Goal: Task Accomplishment & Management: Complete application form

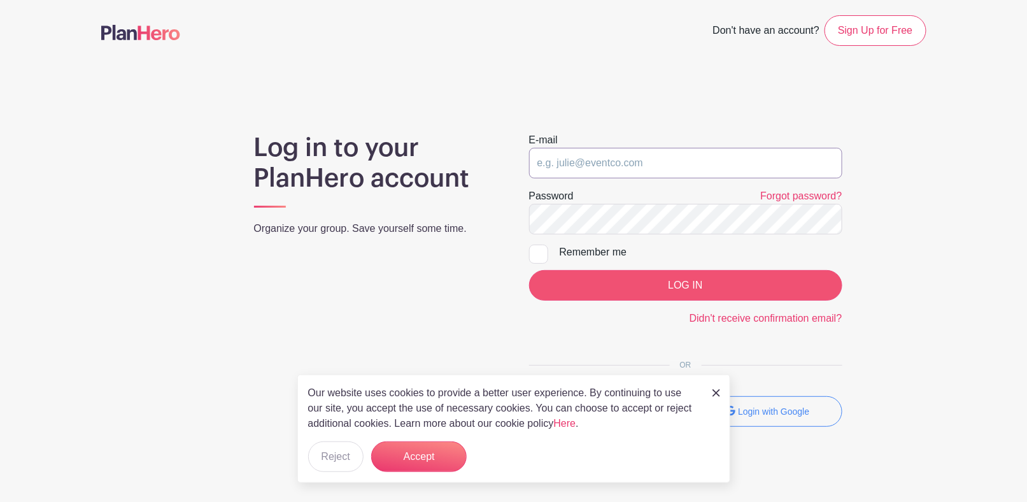
type input "[EMAIL_ADDRESS][DOMAIN_NAME]"
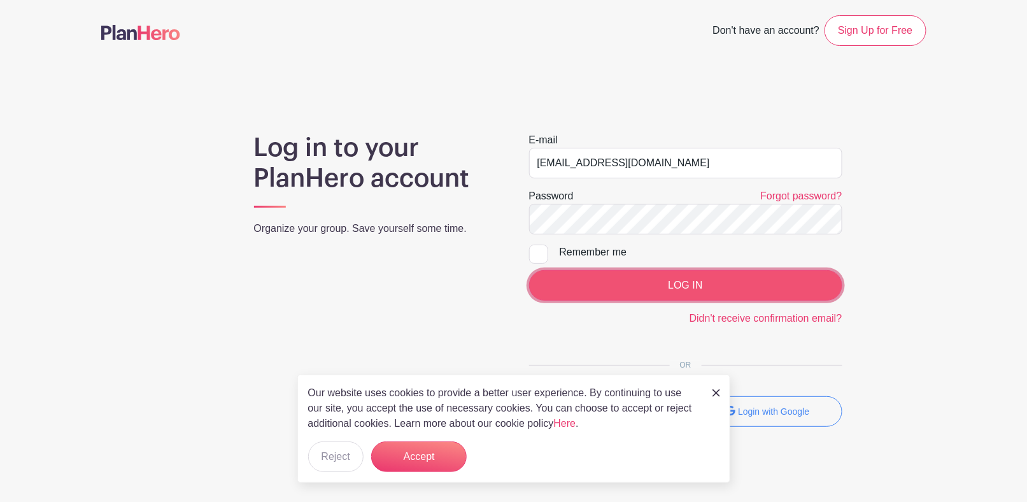
click at [659, 281] on input "LOG IN" at bounding box center [685, 285] width 313 height 31
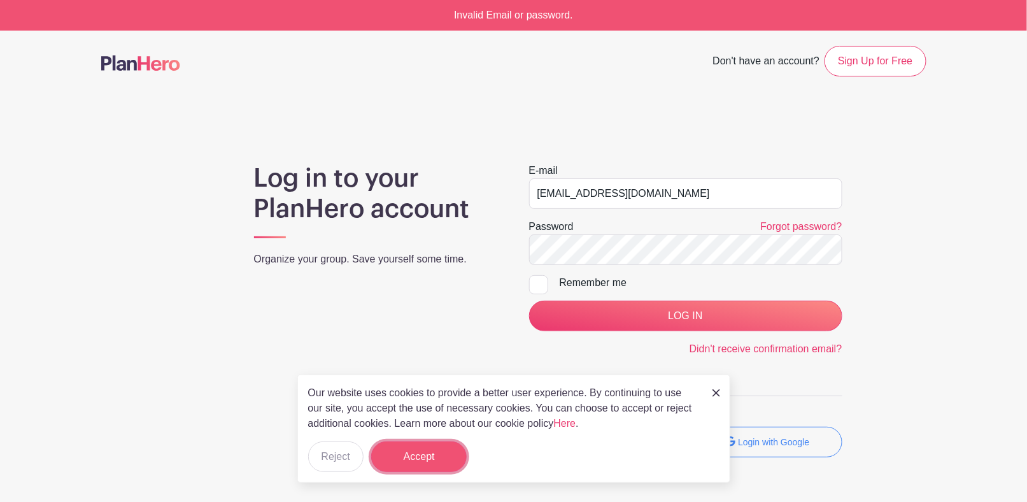
click at [424, 454] on button "Accept" at bounding box center [418, 456] width 95 height 31
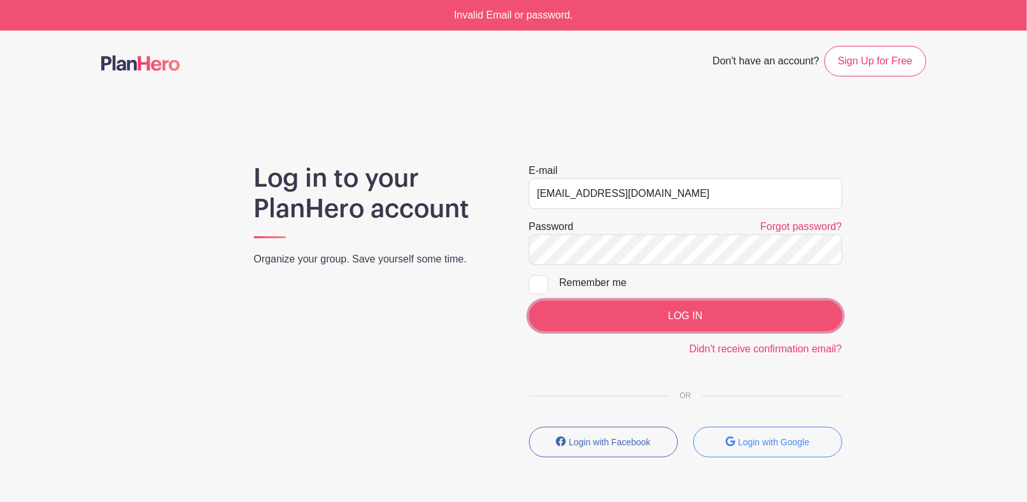
click at [615, 318] on input "LOG IN" at bounding box center [685, 315] width 313 height 31
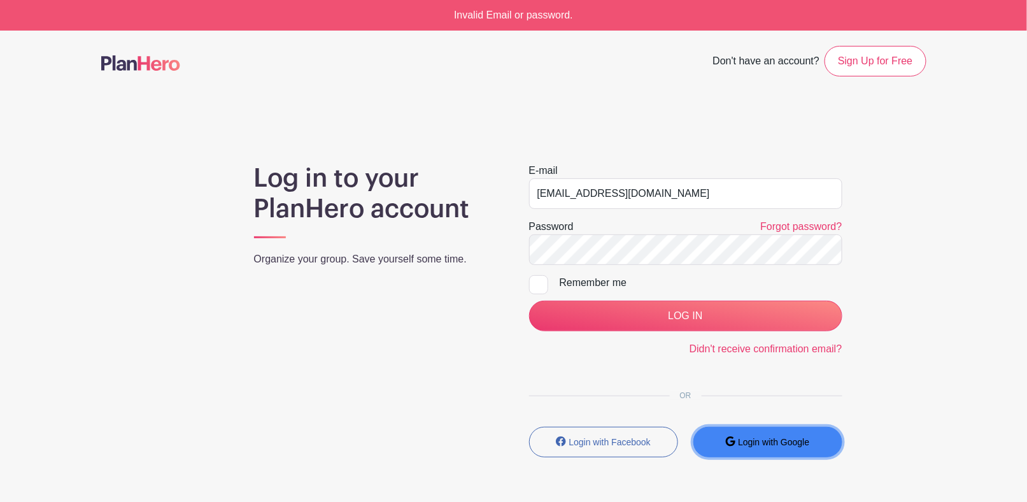
click at [794, 443] on small "Login with Google" at bounding box center [773, 442] width 71 height 10
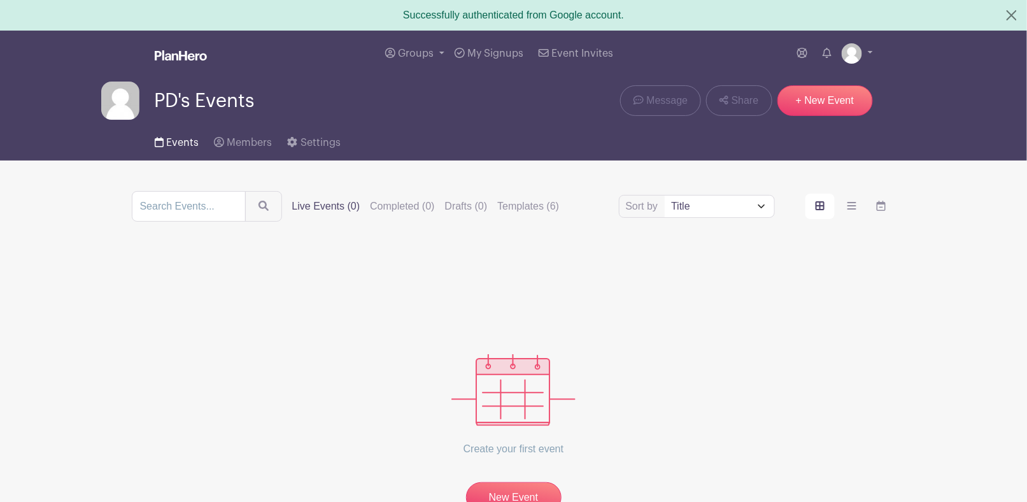
click at [190, 143] on span "Events" at bounding box center [182, 142] width 32 height 10
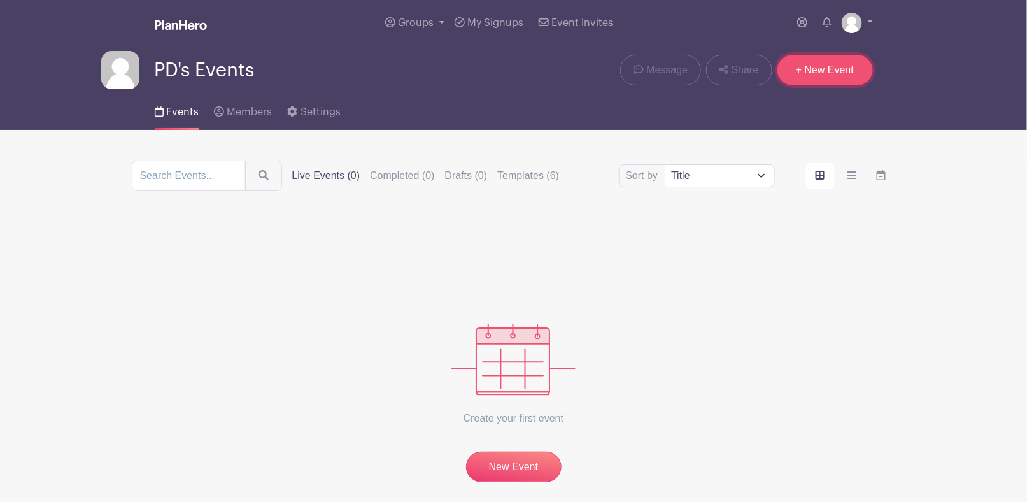
click at [822, 68] on link "+ New Event" at bounding box center [824, 70] width 95 height 31
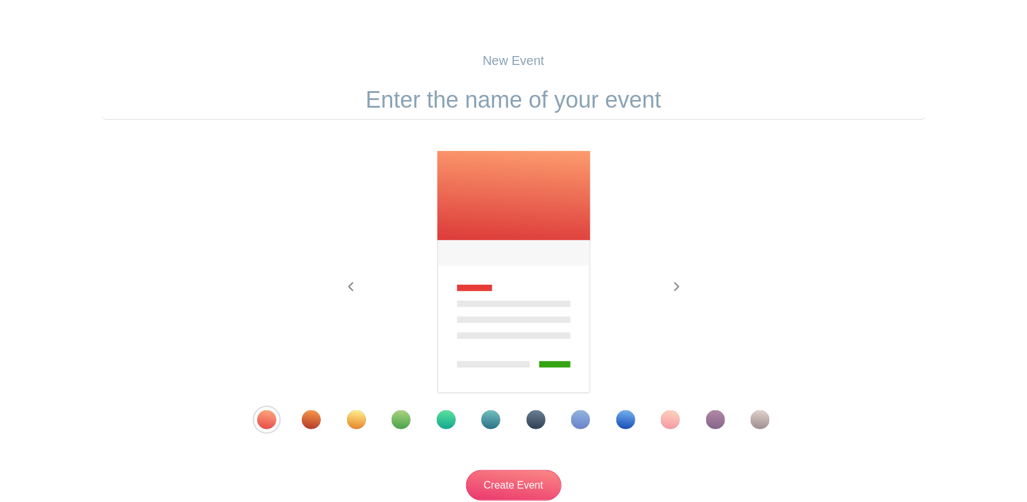
scroll to position [164, 0]
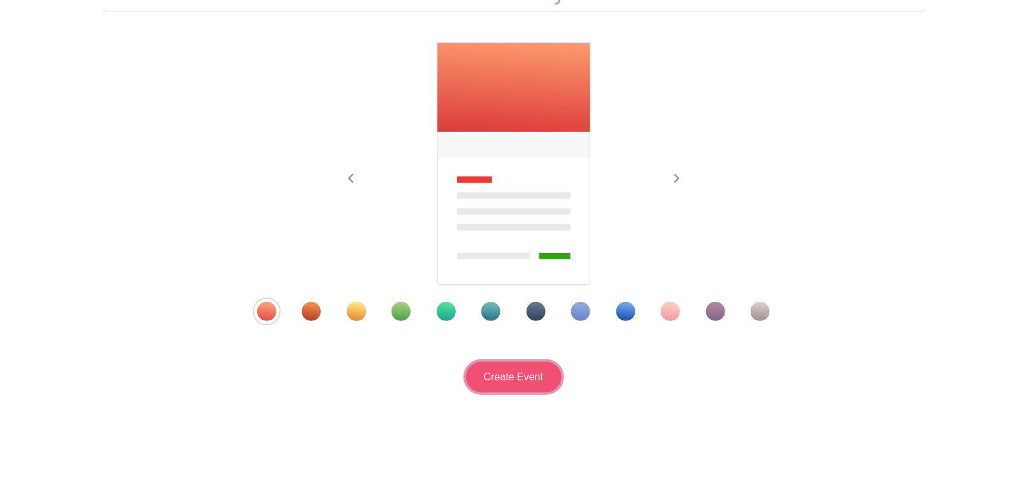
click at [527, 376] on input "Create Event" at bounding box center [513, 377] width 95 height 31
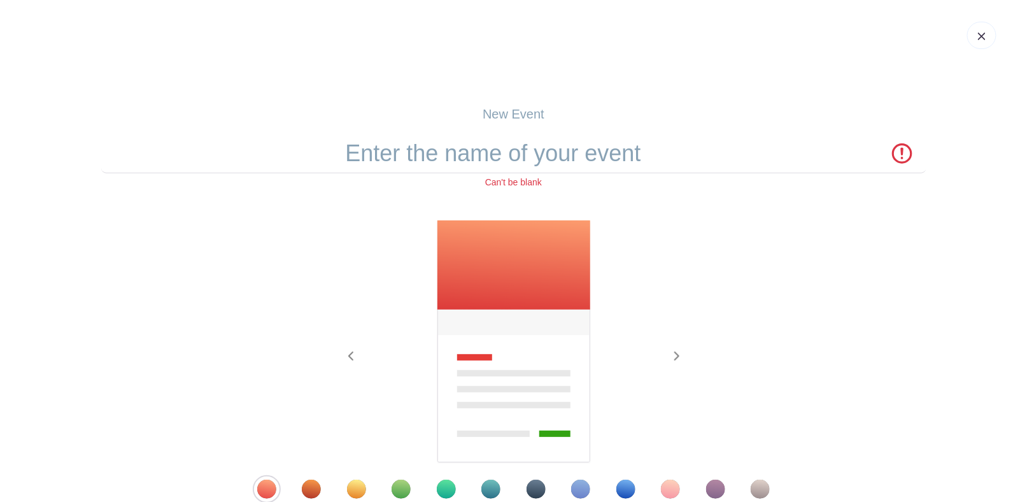
scroll to position [0, 0]
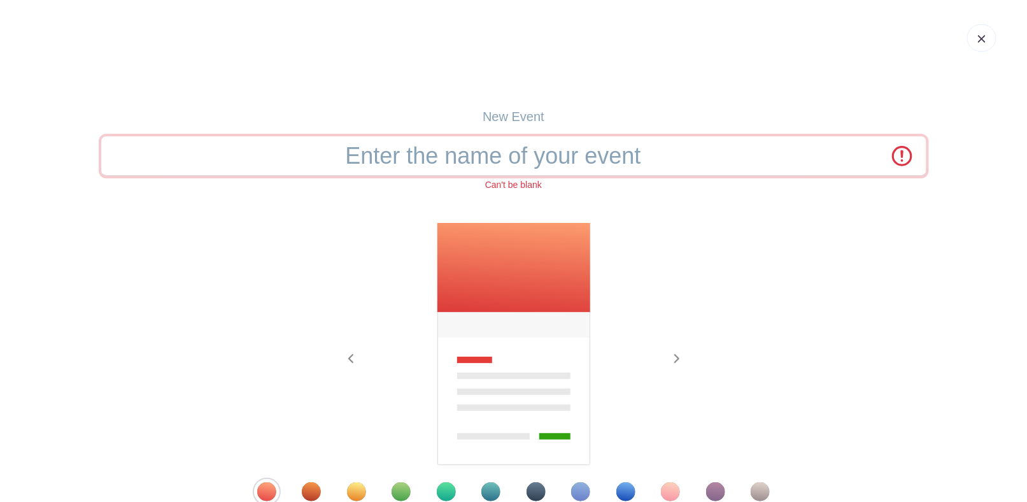
click at [479, 153] on input "text" at bounding box center [513, 155] width 825 height 39
type input "p"
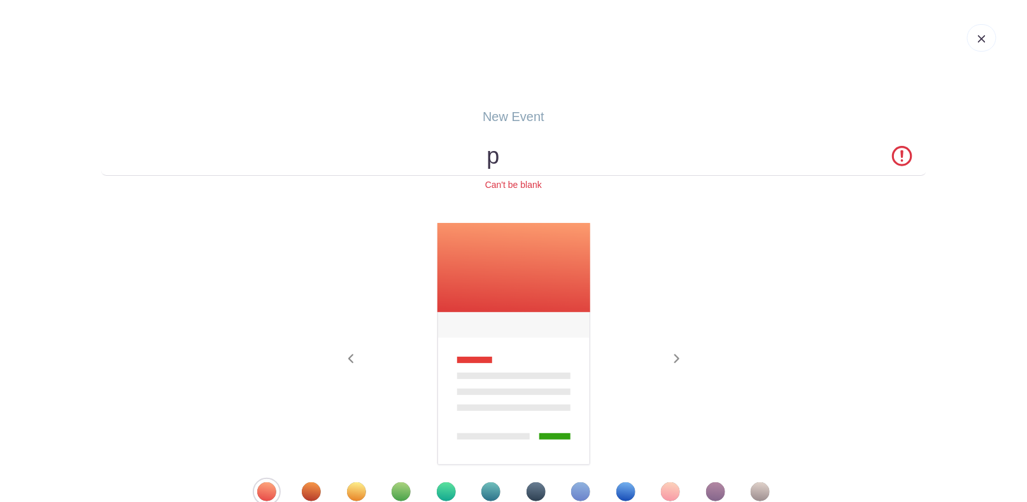
click at [779, 348] on div "Previous Next" at bounding box center [513, 361] width 825 height 279
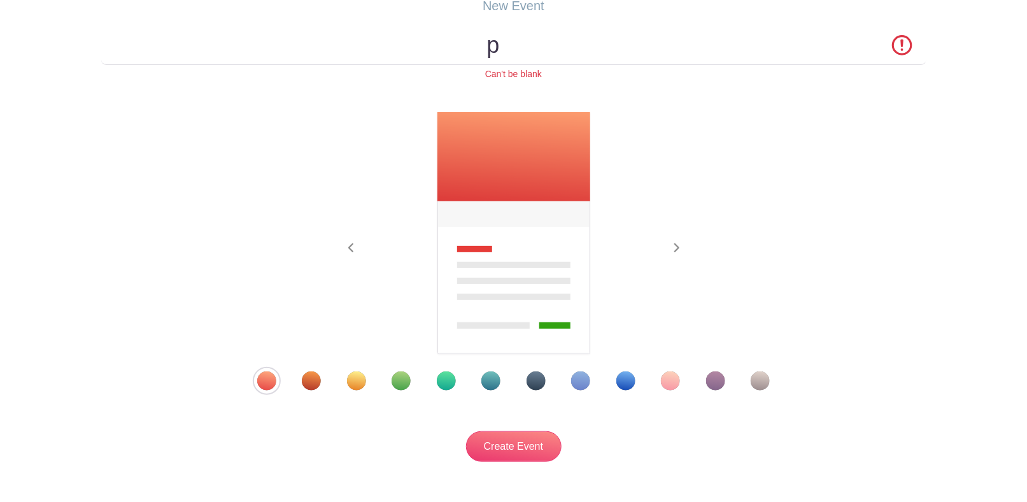
scroll to position [180, 0]
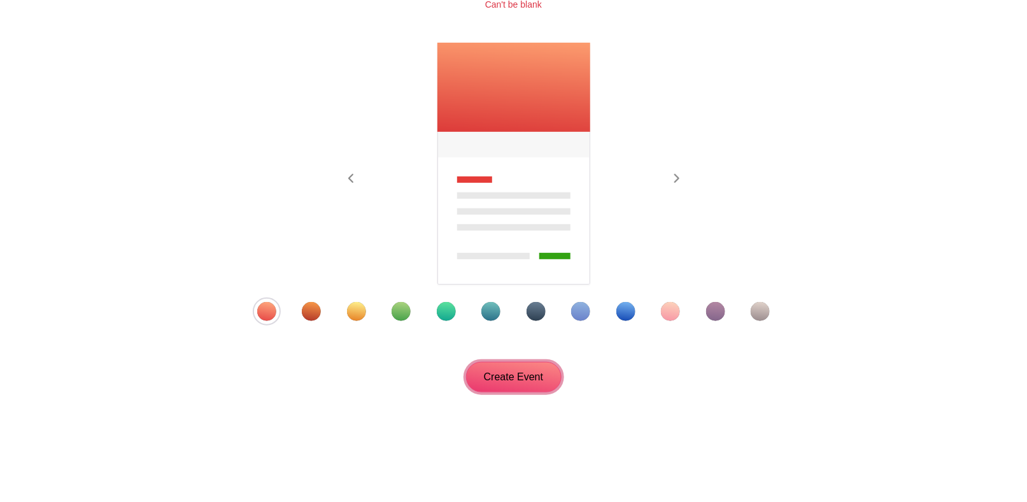
click at [484, 371] on input "Create Event" at bounding box center [513, 377] width 95 height 31
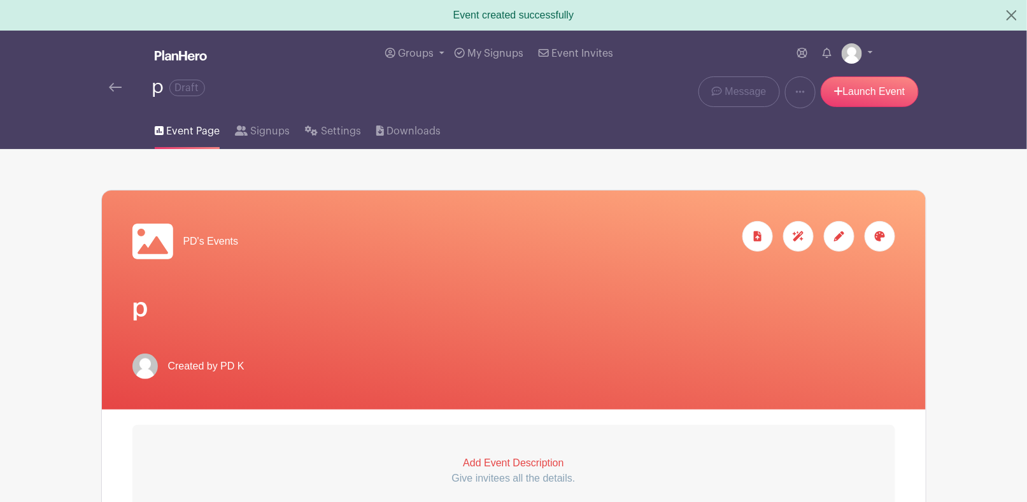
click at [182, 53] on img at bounding box center [181, 55] width 52 height 10
